Goal: Information Seeking & Learning: Learn about a topic

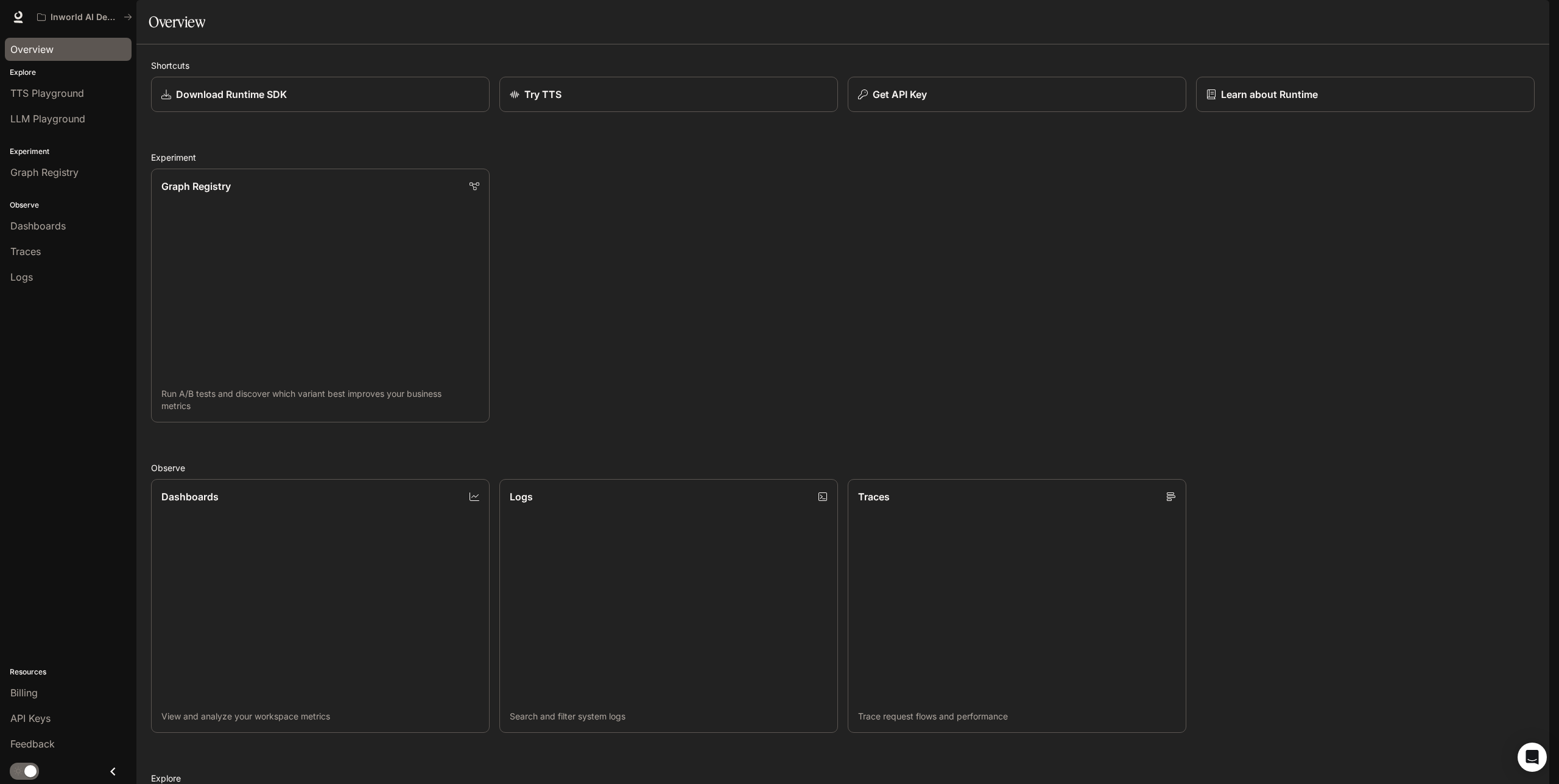
click at [57, 55] on div "Overview" at bounding box center [68, 49] width 116 height 15
click at [70, 23] on button "Inworld AI Demos" at bounding box center [84, 17] width 106 height 25
click at [1460, 11] on span "Documentation" at bounding box center [1476, 18] width 60 height 15
